Goal: Information Seeking & Learning: Learn about a topic

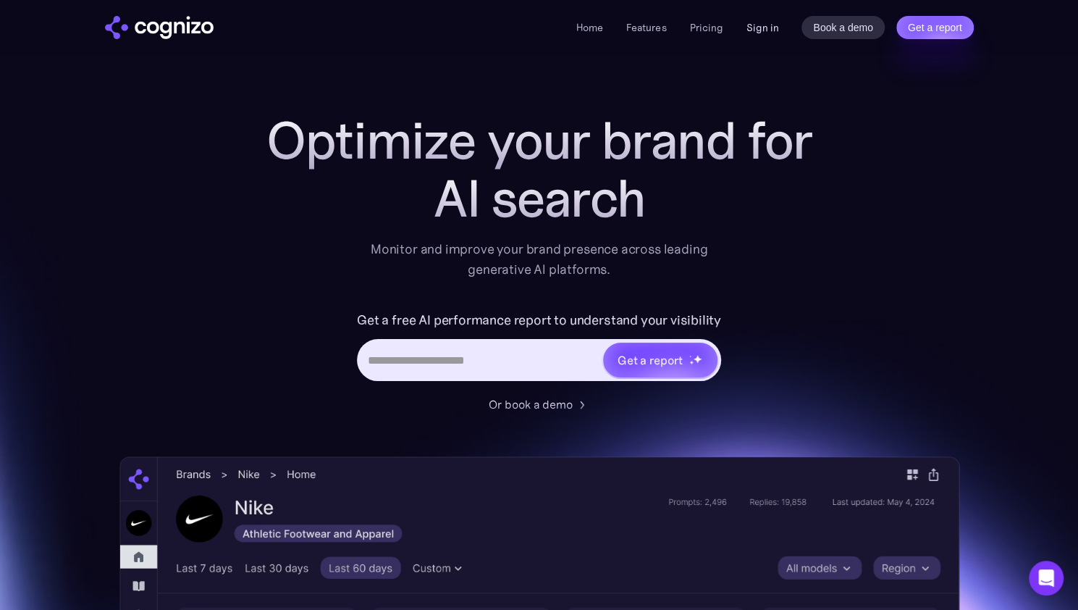
click at [748, 22] on link "Sign in" at bounding box center [762, 27] width 33 height 17
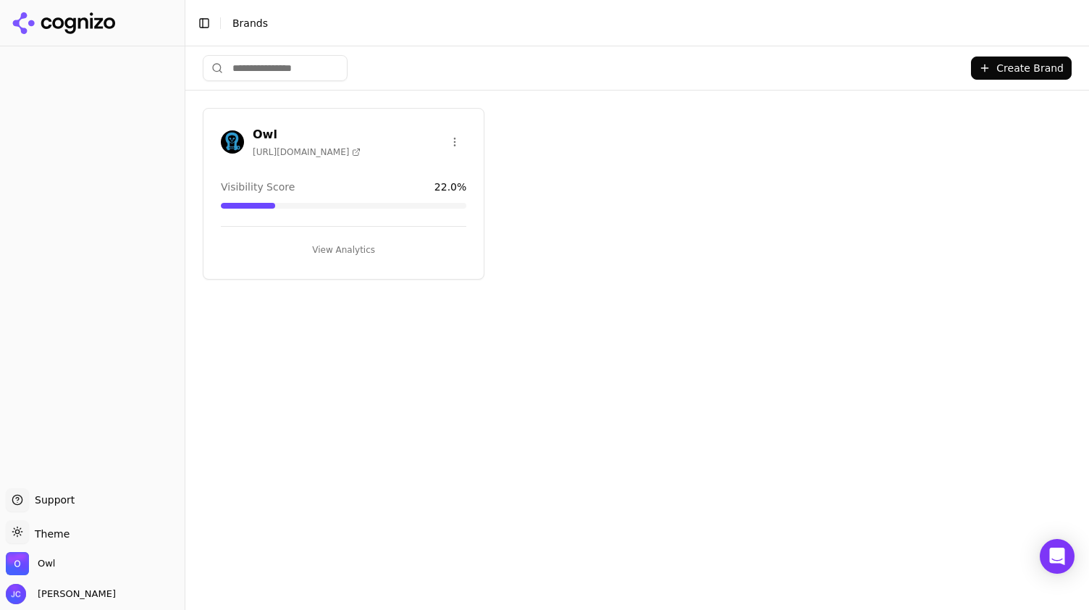
click at [369, 245] on button "View Analytics" at bounding box center [343, 249] width 245 height 23
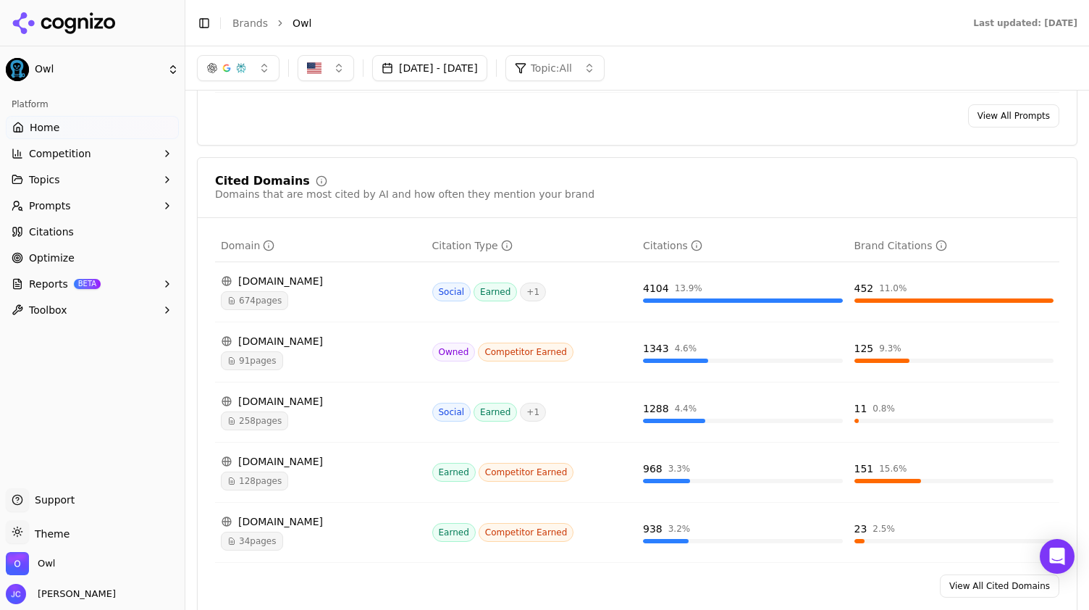
scroll to position [1376, 0]
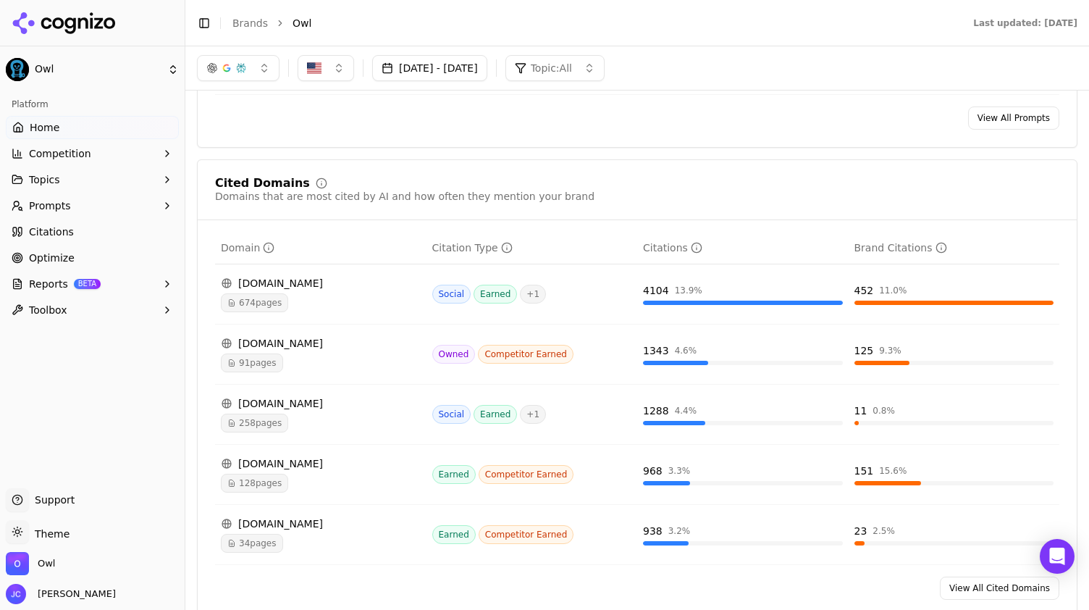
click at [546, 190] on div "Domains that are most cited by AI and how often they mention your brand" at bounding box center [404, 196] width 379 height 14
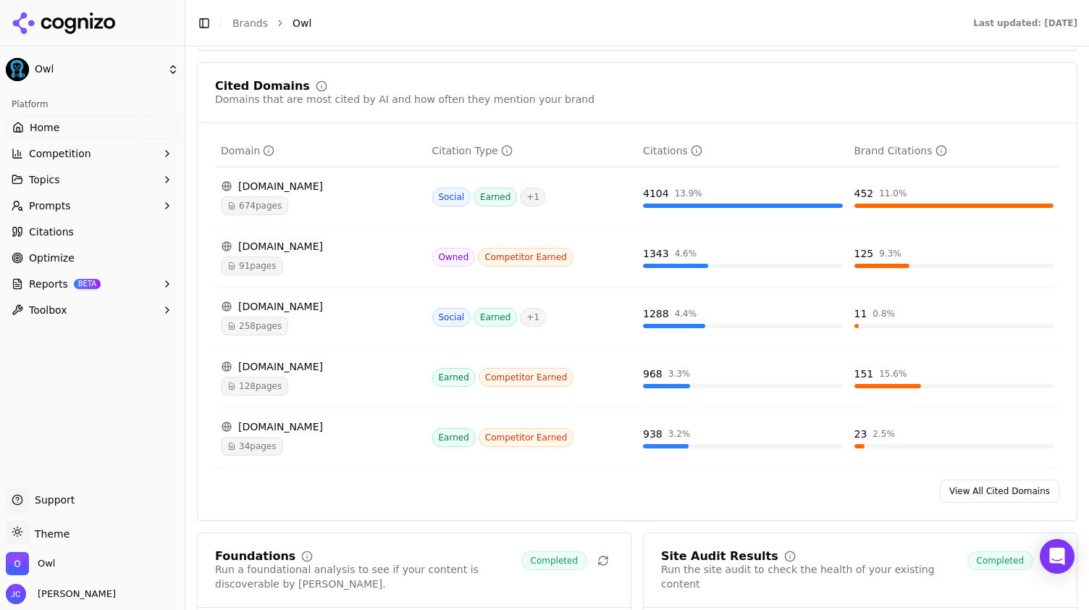
scroll to position [1593, 0]
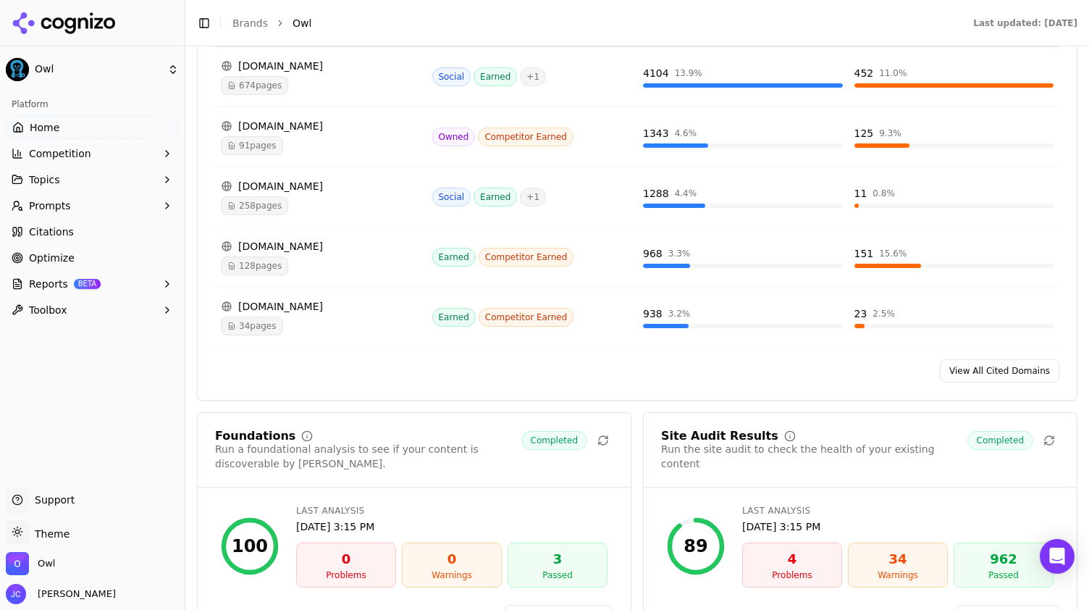
click at [959, 377] on div "Cited Domains Domains that are most cited by AI and how often they mention your…" at bounding box center [637, 171] width 880 height 458
click at [959, 366] on link "View All Cited Domains" at bounding box center [999, 370] width 119 height 23
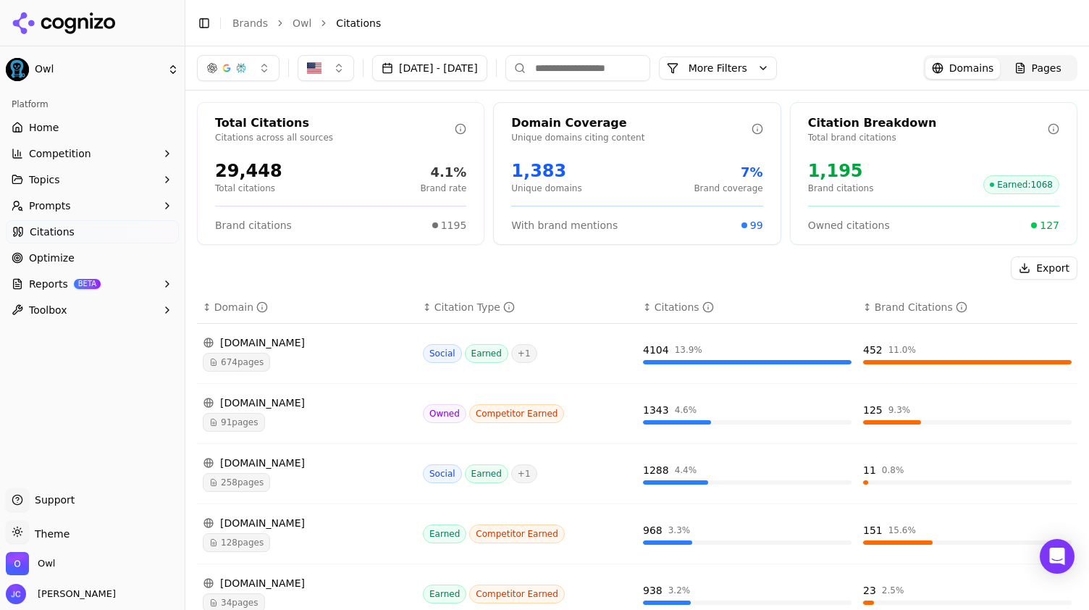
click at [777, 74] on button "More Filters" at bounding box center [718, 67] width 118 height 23
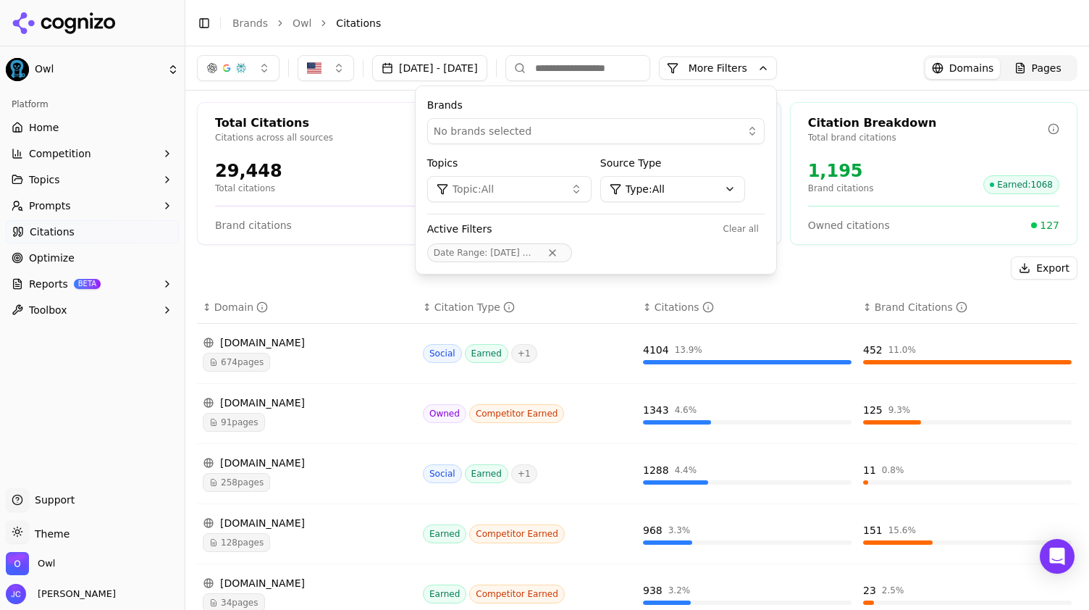
click at [777, 74] on button "More Filters" at bounding box center [718, 67] width 118 height 23
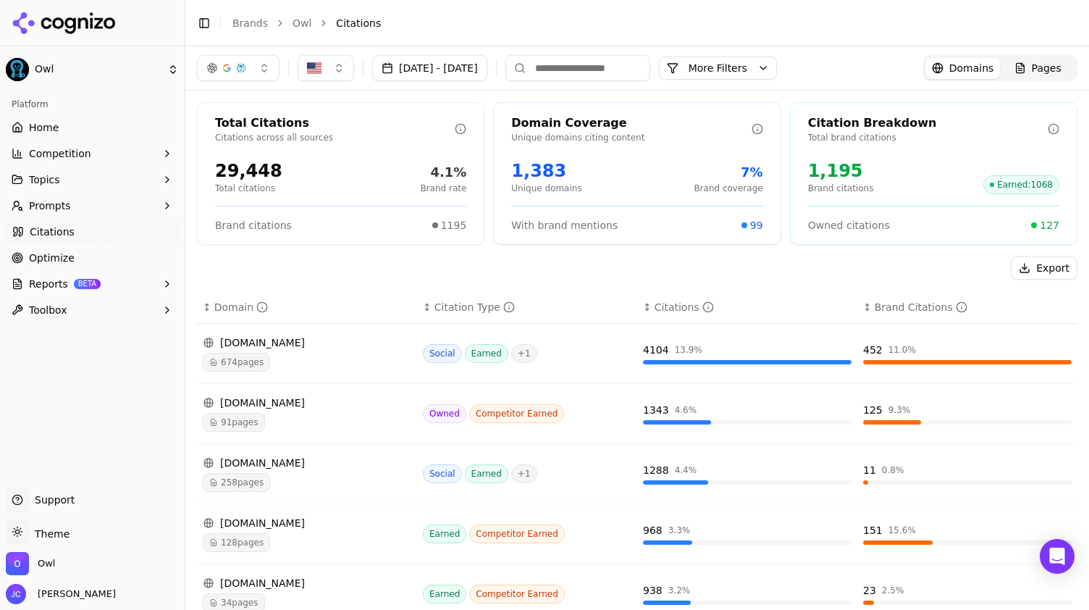
click at [728, 75] on button "More Filters" at bounding box center [718, 67] width 118 height 23
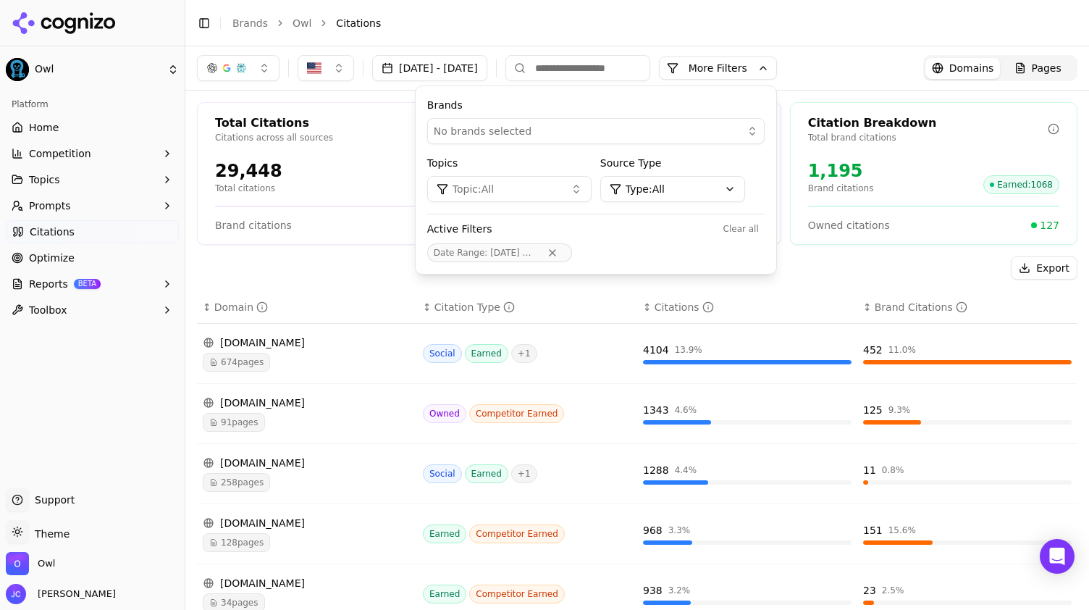
click at [592, 185] on button "Topic: All" at bounding box center [509, 189] width 164 height 26
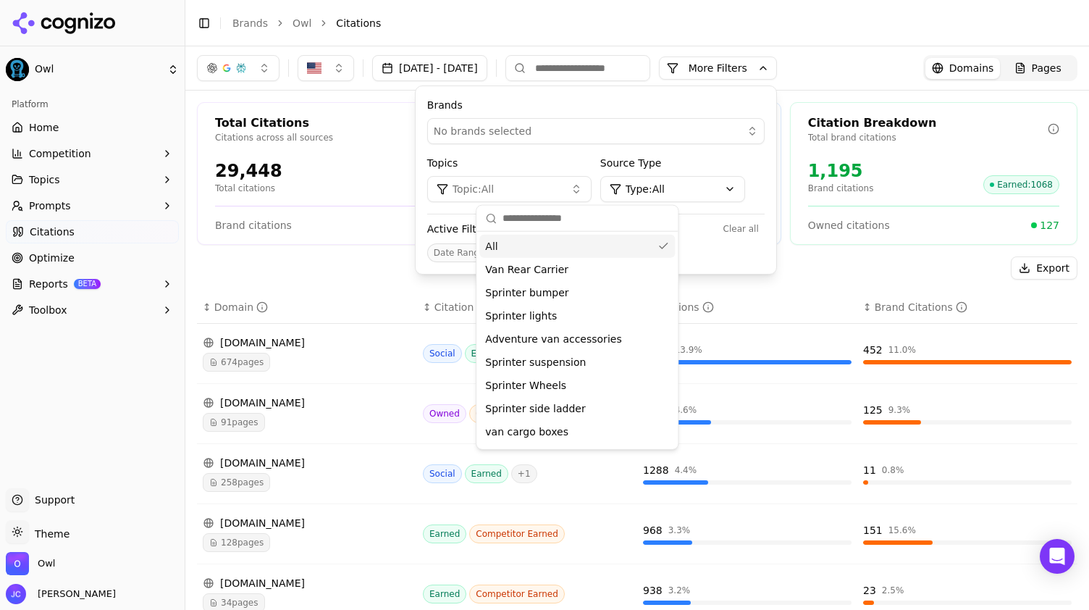
click at [553, 250] on div "All" at bounding box center [576, 246] width 195 height 23
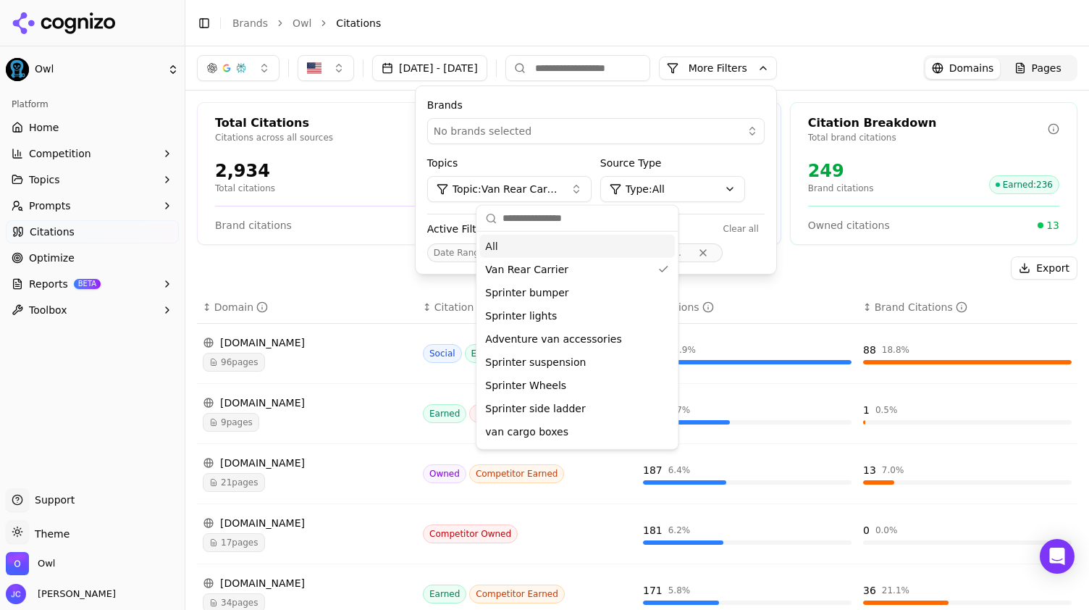
click at [725, 20] on li "Citations" at bounding box center [692, 23] width 712 height 14
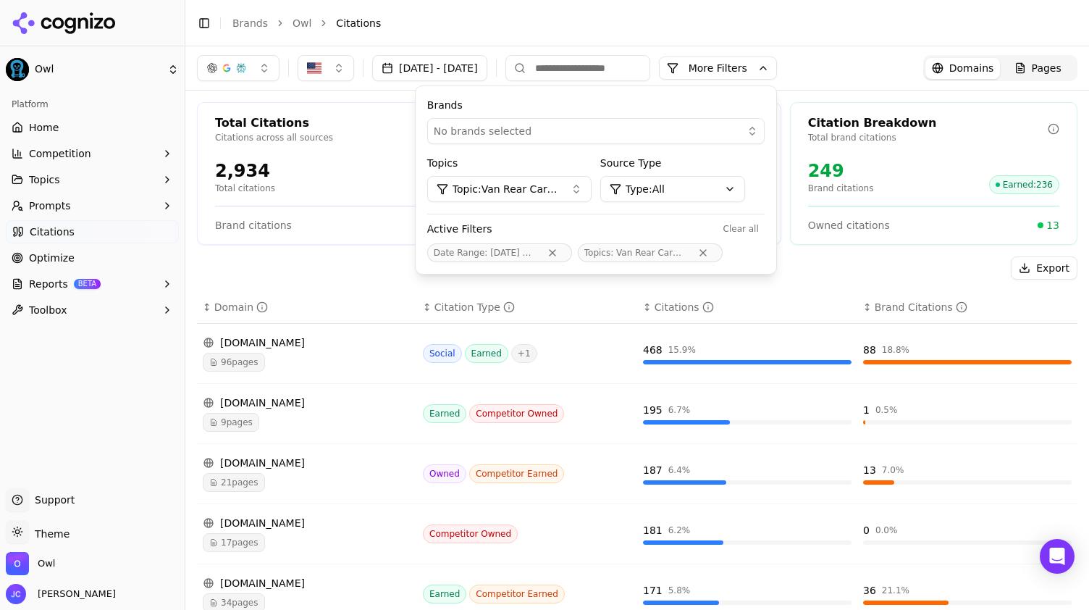
click at [797, 22] on li "Citations" at bounding box center [692, 23] width 712 height 14
click at [869, 56] on div "Oct 01, 2025 - Oct 15, 2025 More More Filters Brands No brands selected Topics …" at bounding box center [637, 68] width 880 height 26
click at [592, 185] on button "Topic: Van Rear Carrier" at bounding box center [509, 189] width 164 height 26
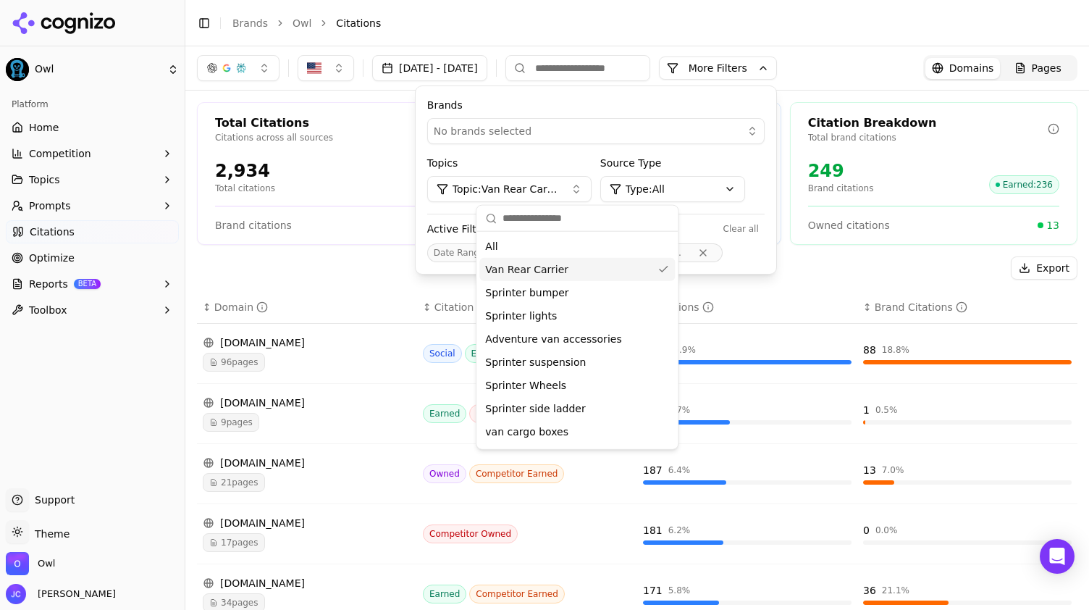
click at [557, 274] on div "Van Rear Carrier" at bounding box center [576, 269] width 195 height 23
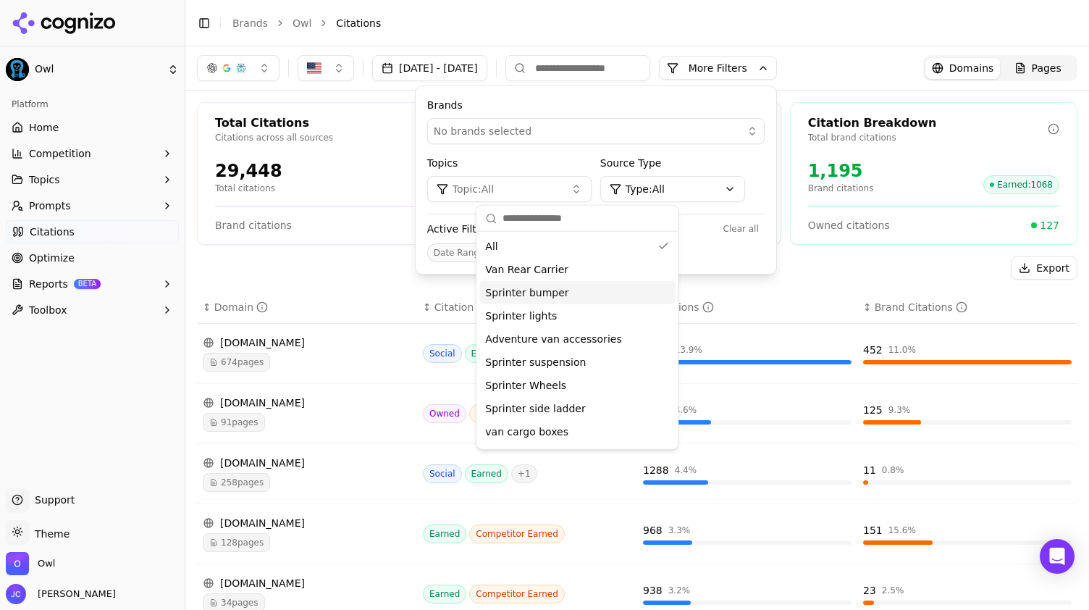
click at [560, 287] on div "Sprinter bumper" at bounding box center [576, 292] width 195 height 23
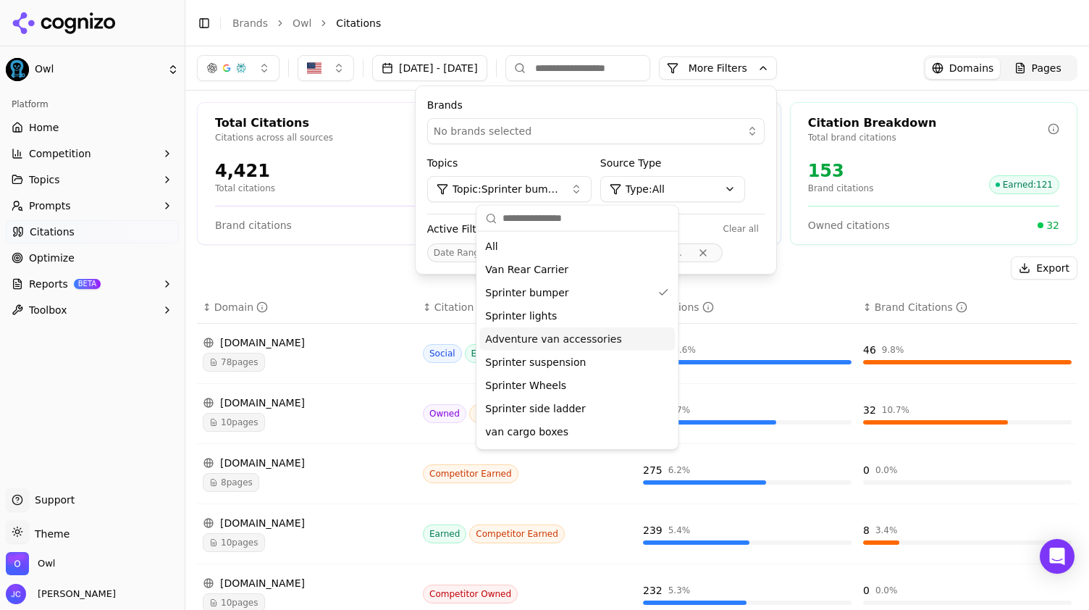
click at [859, 33] on div "Toggle Sidebar Brands Owl Citations" at bounding box center [622, 23] width 875 height 20
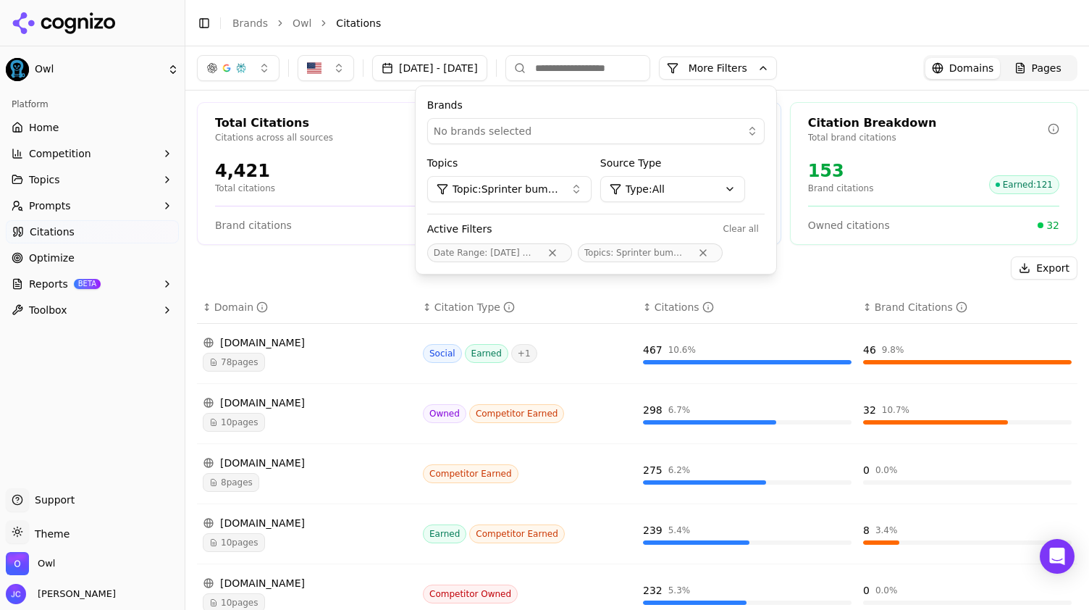
click at [559, 195] on span "Topic: Sprinter bumper" at bounding box center [506, 189] width 106 height 14
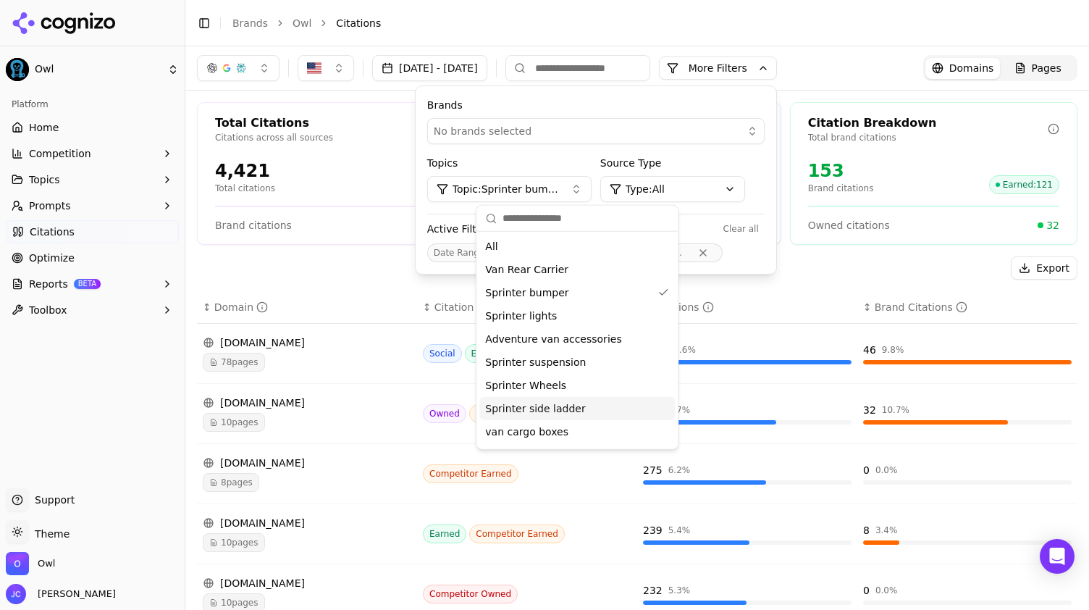
click at [555, 411] on span "Sprinter side ladder" at bounding box center [535, 408] width 100 height 14
click at [562, 406] on span "Sprinter side ladder" at bounding box center [535, 408] width 100 height 14
click at [571, 296] on div "Sprinter bumper" at bounding box center [576, 292] width 195 height 23
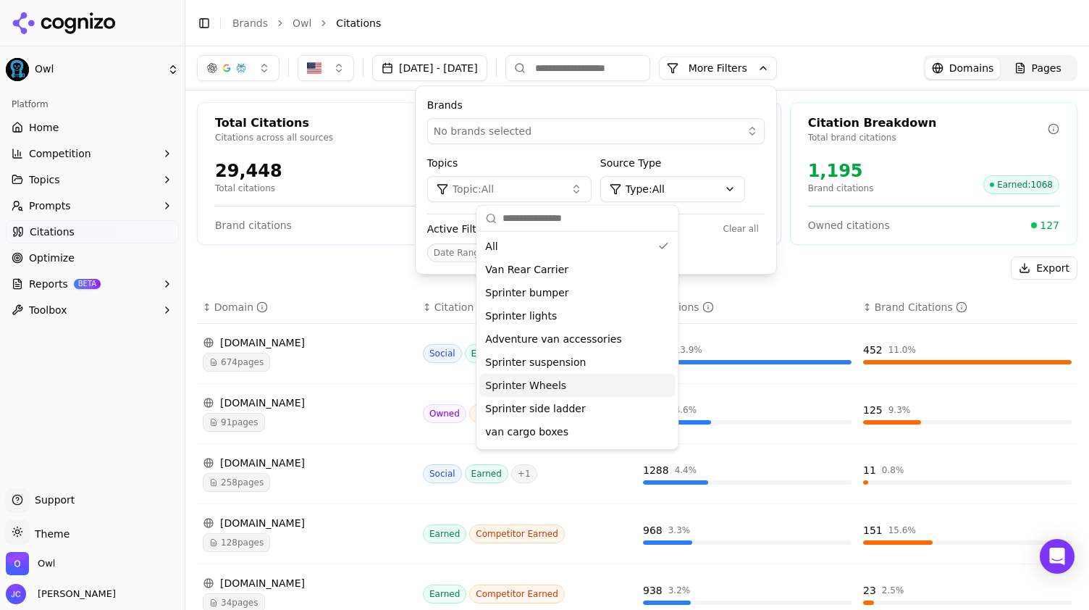
click at [547, 378] on span "Sprinter Wheels" at bounding box center [525, 385] width 81 height 14
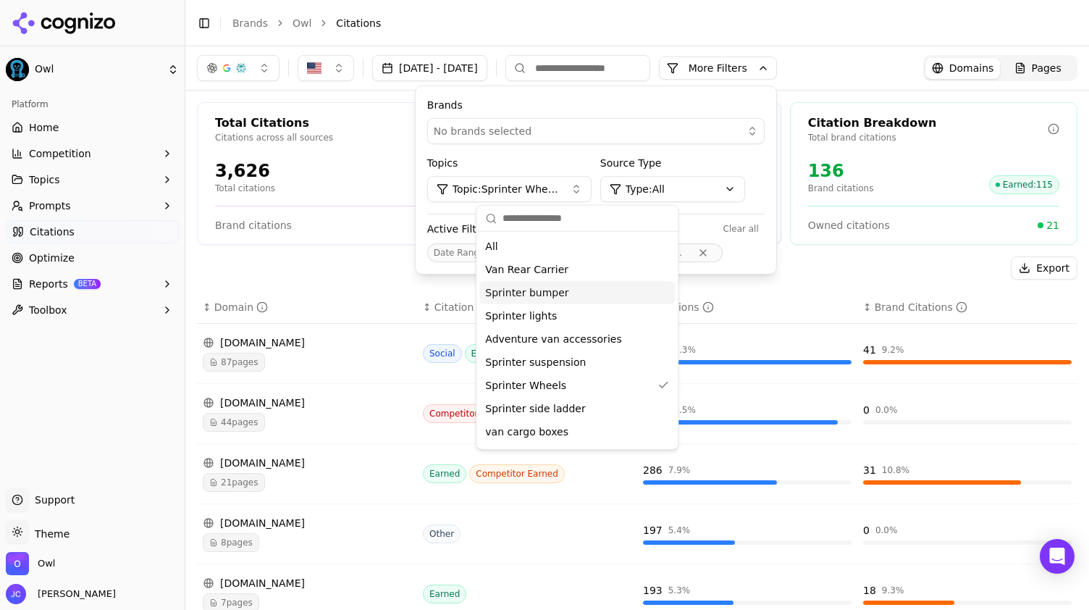
drag, startPoint x: 690, startPoint y: 14, endPoint x: 652, endPoint y: 267, distance: 256.3
click at [690, 13] on div "Toggle Sidebar Brands Owl Citations" at bounding box center [622, 23] width 875 height 20
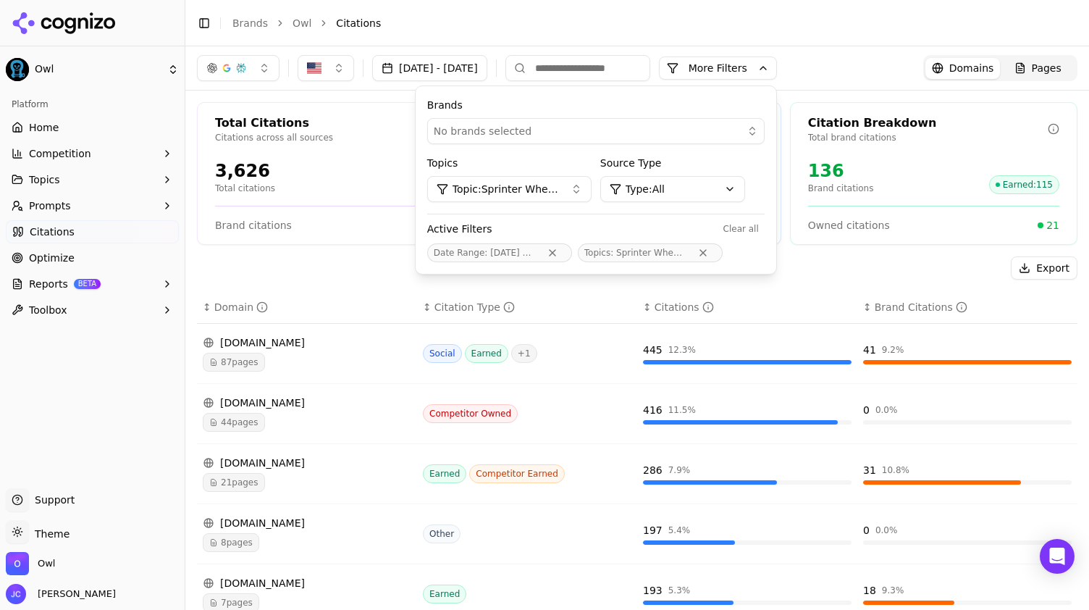
click at [559, 195] on span "Topic: Sprinter Wheels" at bounding box center [506, 189] width 106 height 14
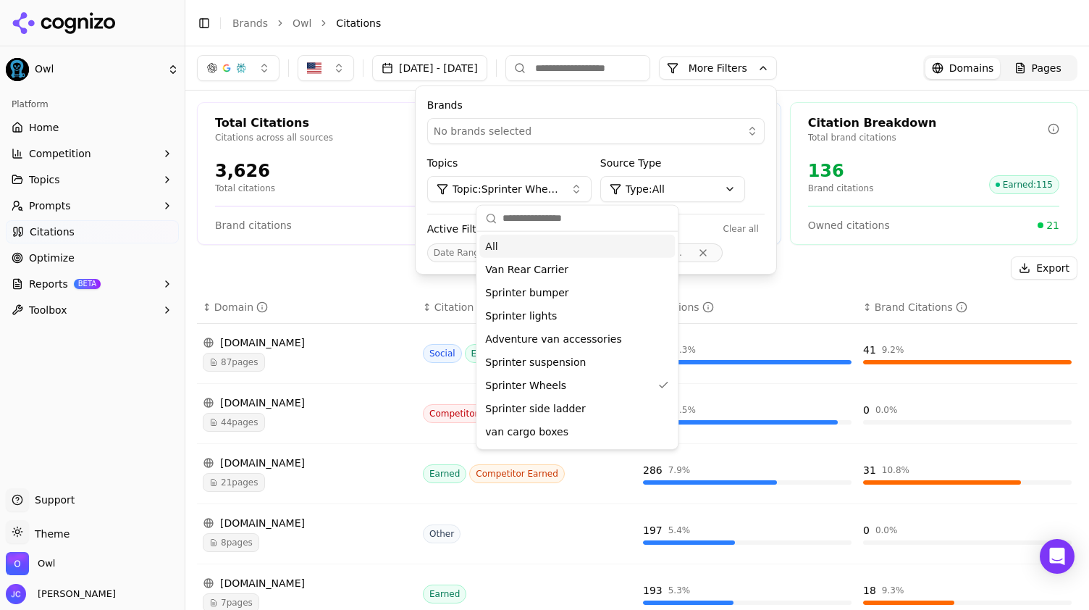
click at [559, 193] on span "Topic: Sprinter Wheels" at bounding box center [506, 189] width 106 height 14
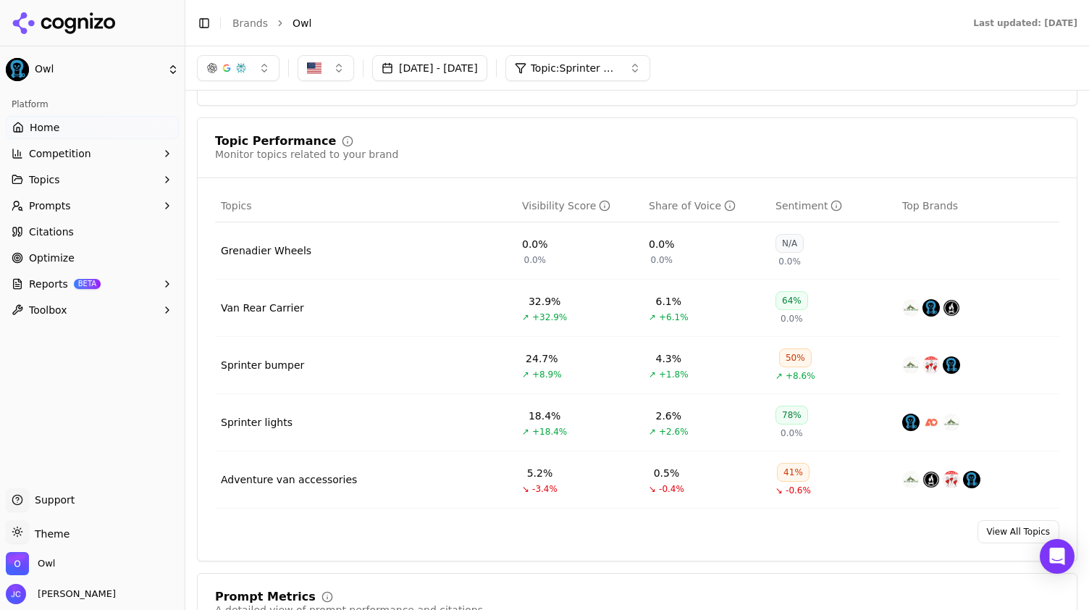
scroll to position [354, 0]
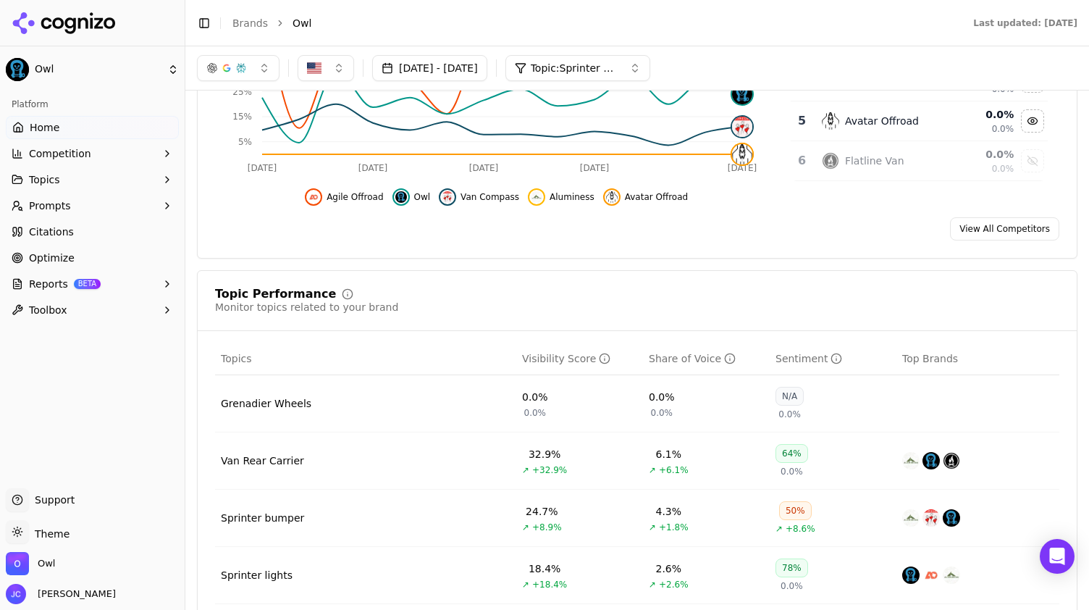
click at [100, 131] on link "Home" at bounding box center [92, 127] width 173 height 23
